Goal: Information Seeking & Learning: Learn about a topic

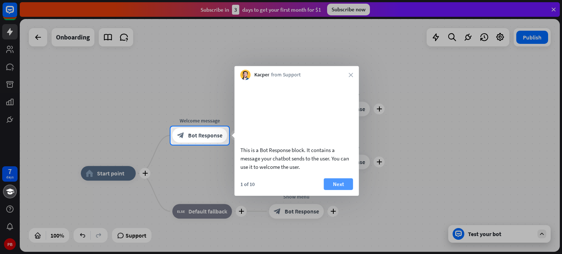
click at [350, 189] on button "Next" at bounding box center [338, 184] width 29 height 12
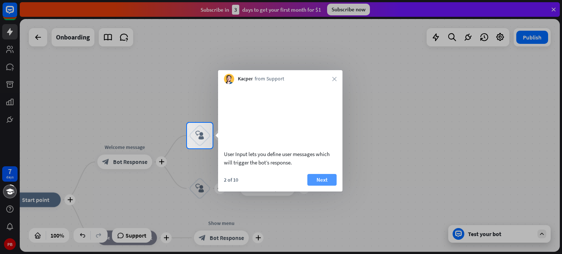
click at [329, 186] on button "Next" at bounding box center [321, 180] width 29 height 12
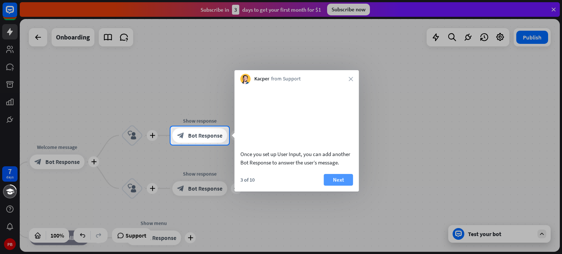
click at [333, 186] on button "Next" at bounding box center [338, 180] width 29 height 12
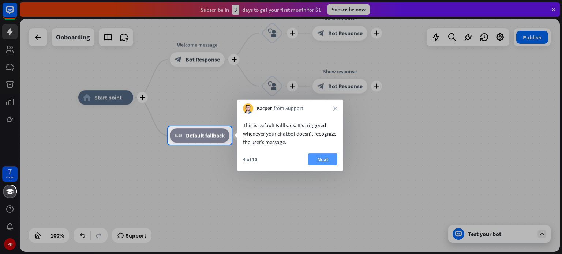
click at [316, 159] on button "Next" at bounding box center [322, 160] width 29 height 12
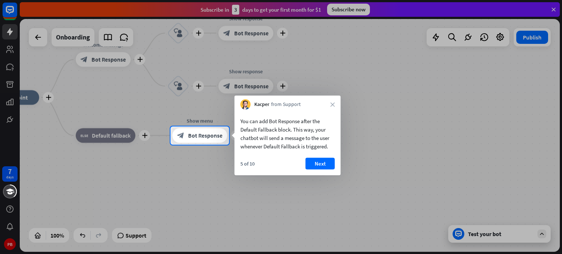
click at [316, 159] on button "Next" at bounding box center [319, 164] width 29 height 12
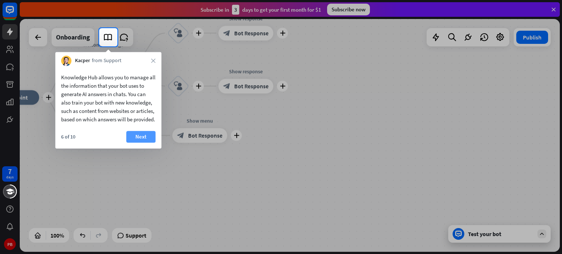
click at [143, 143] on button "Next" at bounding box center [140, 137] width 29 height 12
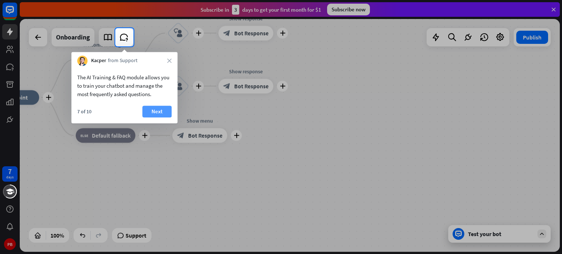
click at [154, 114] on button "Next" at bounding box center [156, 112] width 29 height 12
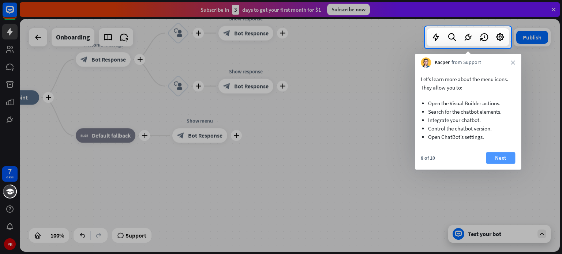
click at [509, 155] on button "Next" at bounding box center [500, 158] width 29 height 12
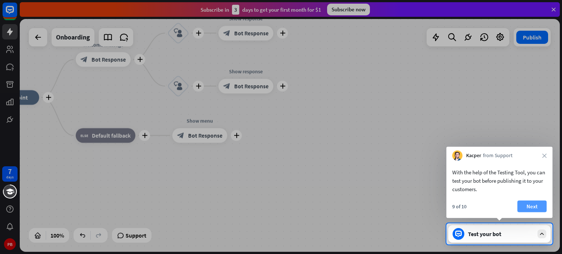
click at [526, 209] on button "Next" at bounding box center [531, 207] width 29 height 12
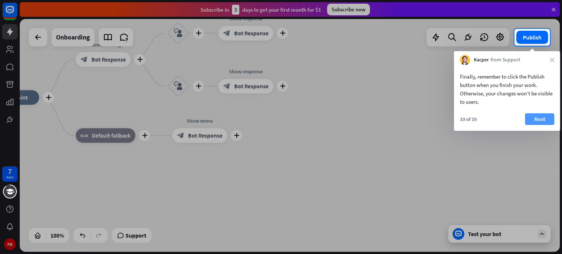
click at [542, 124] on button "Next" at bounding box center [539, 119] width 29 height 12
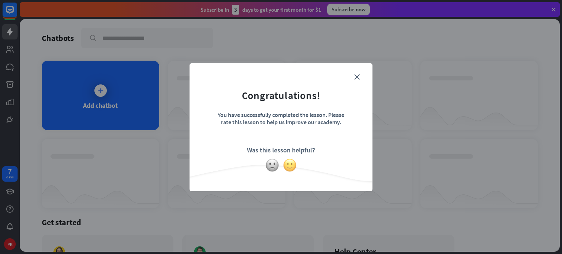
click at [290, 166] on img at bounding box center [290, 165] width 14 height 14
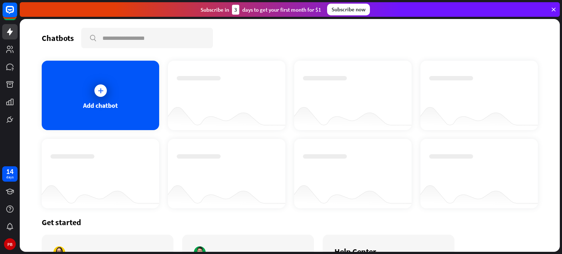
scroll to position [72, 0]
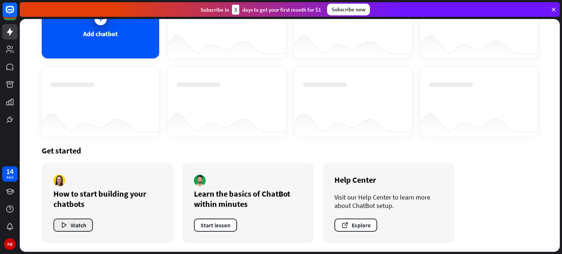
click at [75, 224] on button "Watch" at bounding box center [72, 225] width 39 height 13
click at [76, 181] on div "How to start building your chatbots Watch" at bounding box center [108, 203] width 132 height 80
click at [75, 228] on button "Watch" at bounding box center [72, 225] width 39 height 13
